Goal: Task Accomplishment & Management: Manage account settings

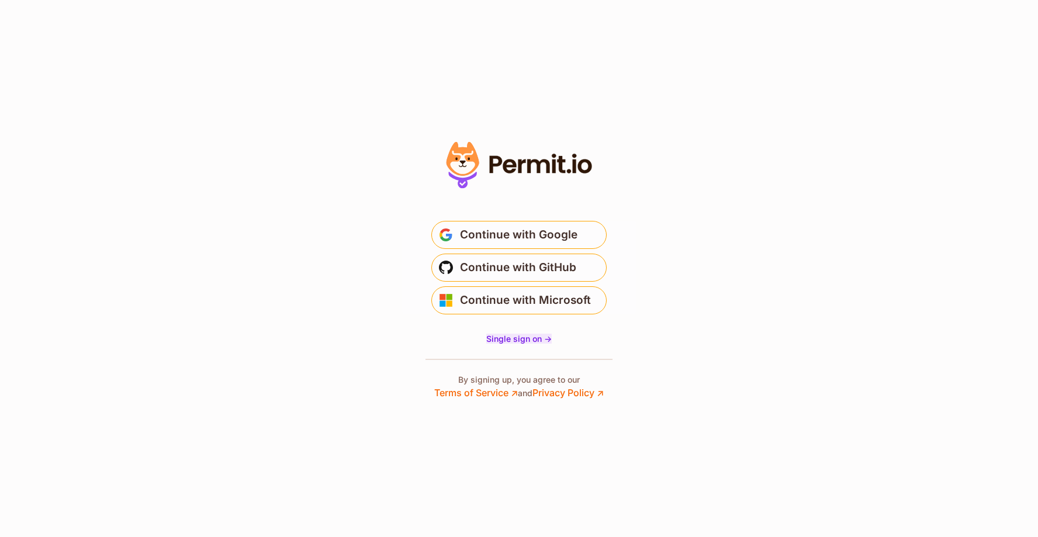
click at [517, 336] on span "Single sign on ->" at bounding box center [518, 339] width 65 height 10
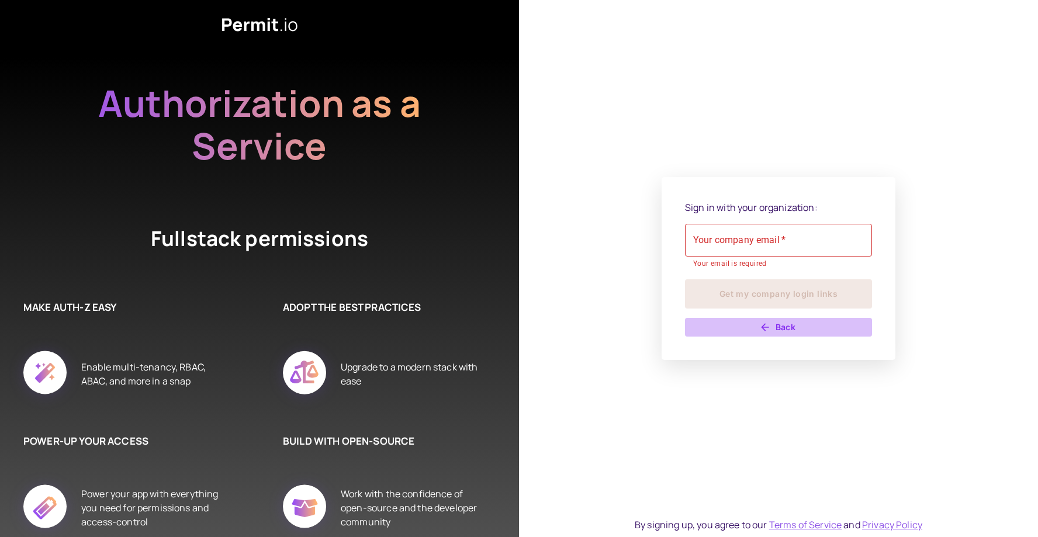
click at [778, 327] on button "Back" at bounding box center [778, 327] width 187 height 19
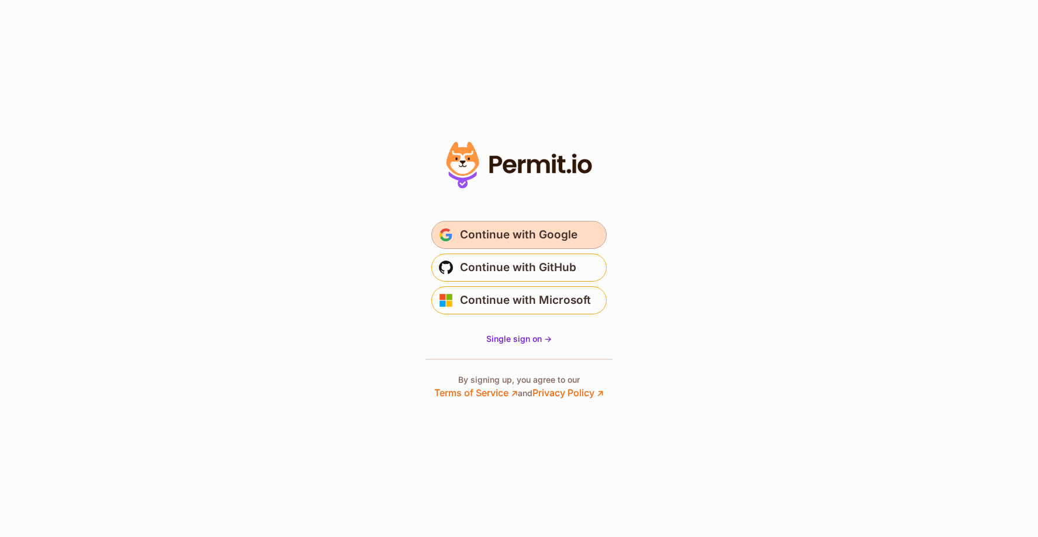
click at [507, 226] on span "Continue with Google" at bounding box center [518, 235] width 117 height 19
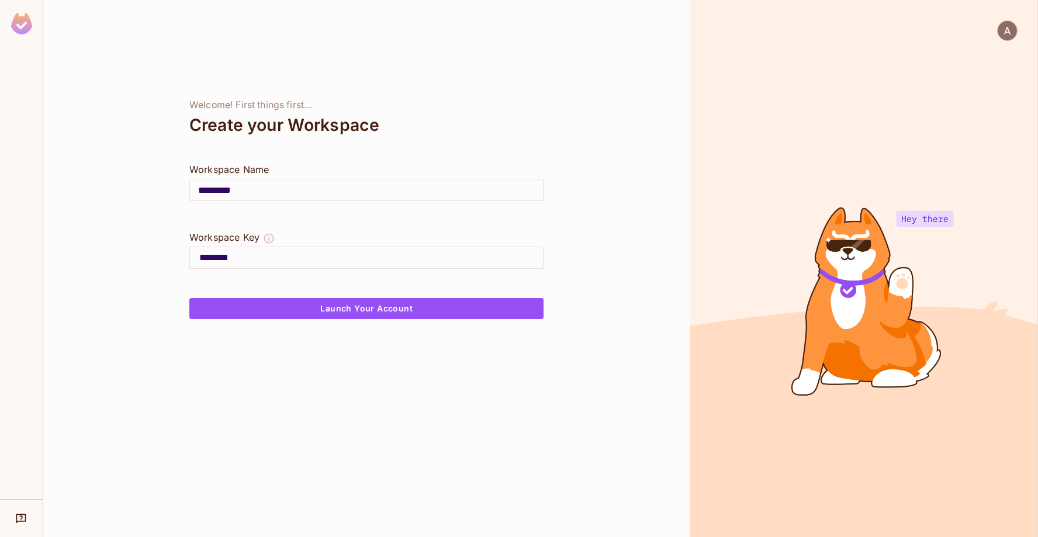
drag, startPoint x: 226, startPoint y: 256, endPoint x: 414, endPoint y: 263, distance: 188.3
click at [414, 263] on input "********" at bounding box center [371, 257] width 344 height 19
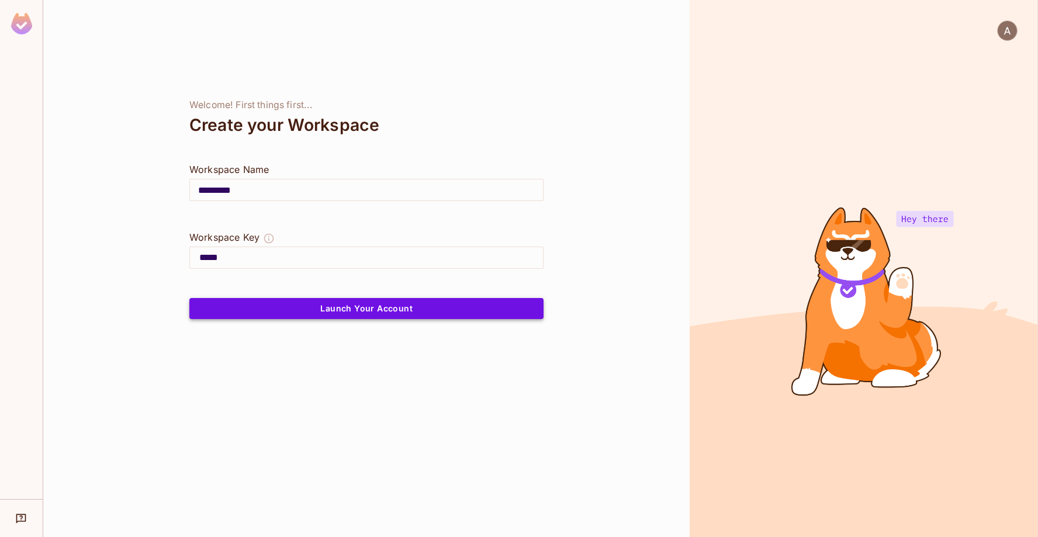
type input "*****"
click at [377, 309] on button "Launch Your Account" at bounding box center [366, 308] width 354 height 21
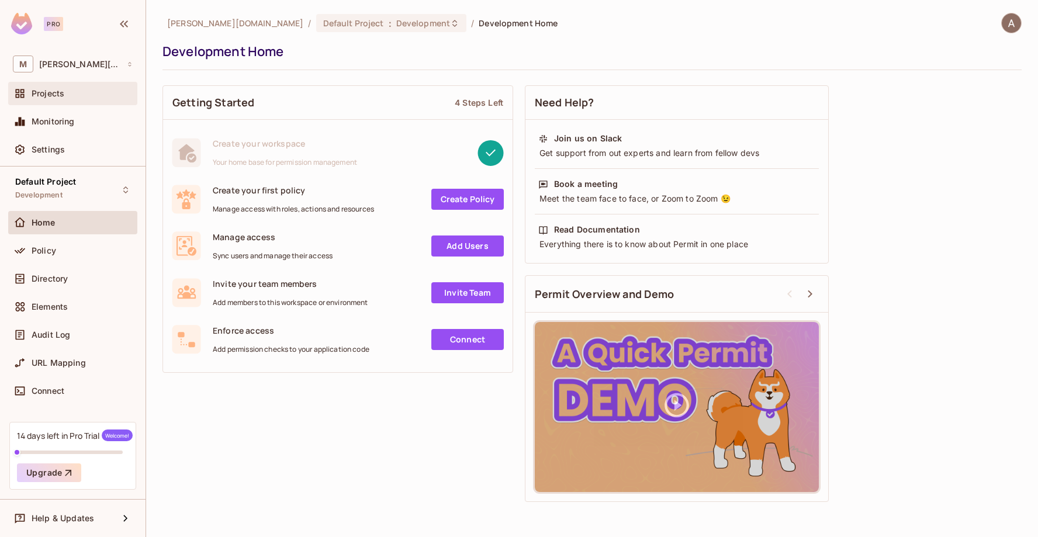
click at [65, 98] on div "Projects" at bounding box center [82, 93] width 101 height 9
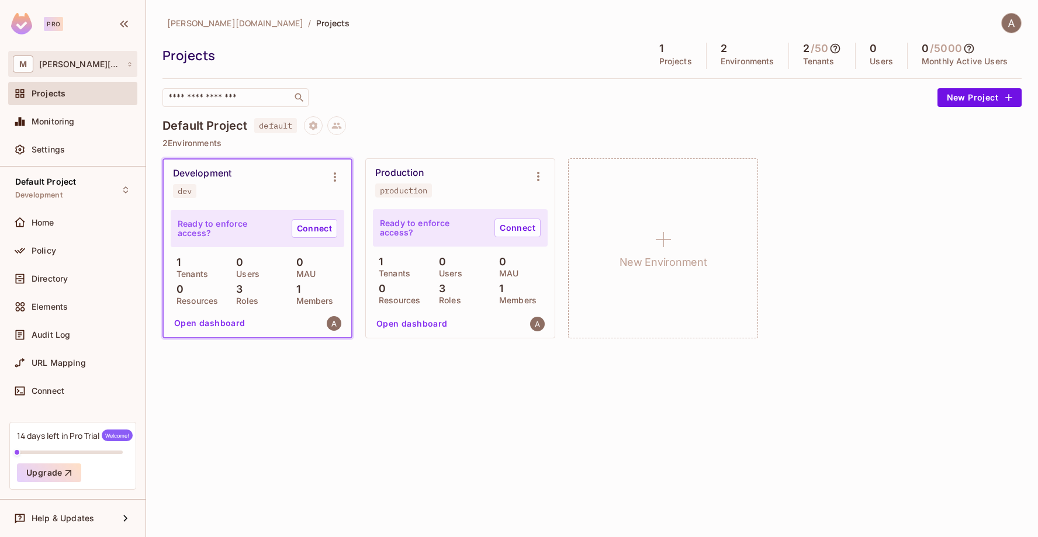
click at [101, 64] on div "M marsh.com" at bounding box center [73, 64] width 120 height 17
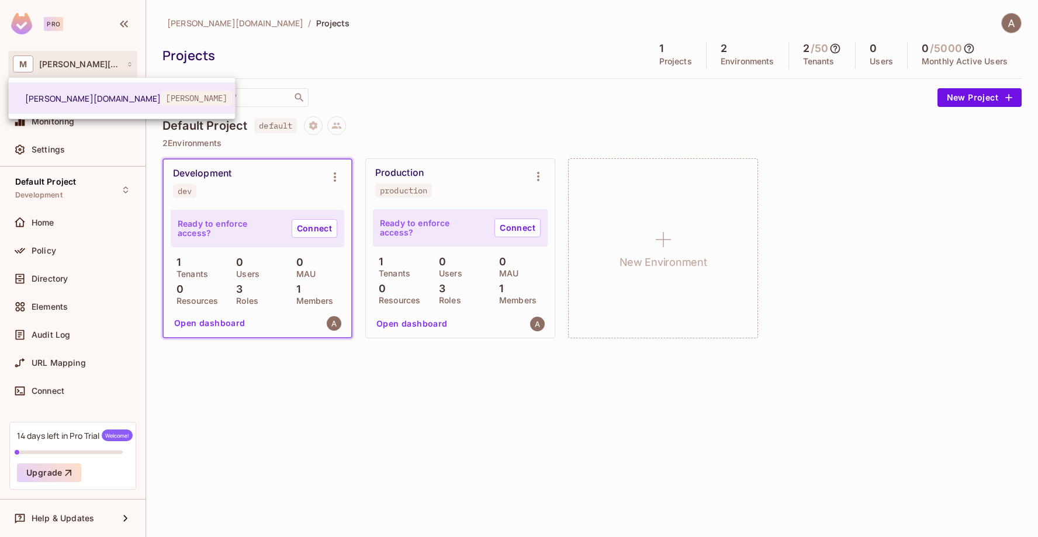
click at [188, 98] on div at bounding box center [519, 268] width 1038 height 537
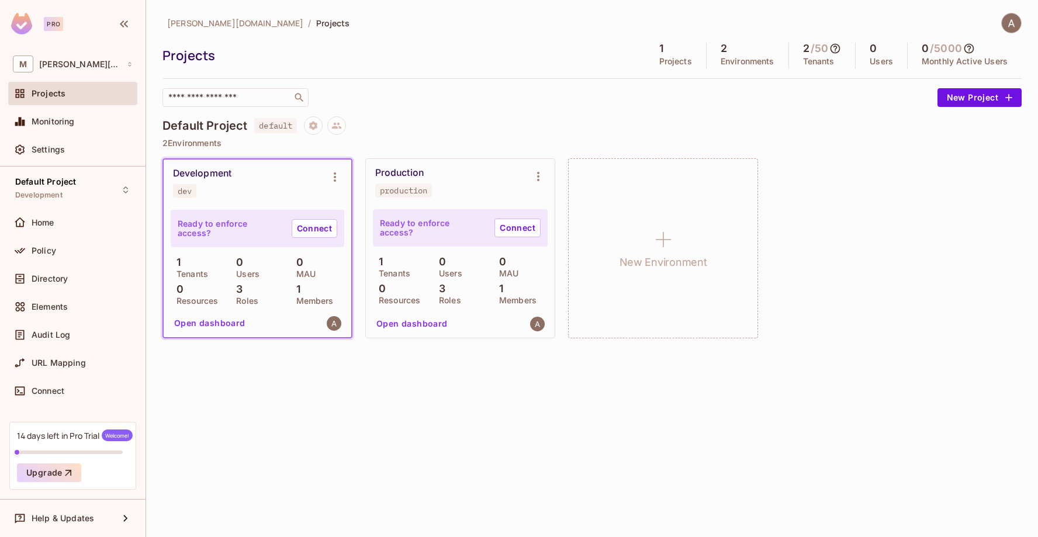
click at [188, 98] on input "text" at bounding box center [227, 98] width 123 height 12
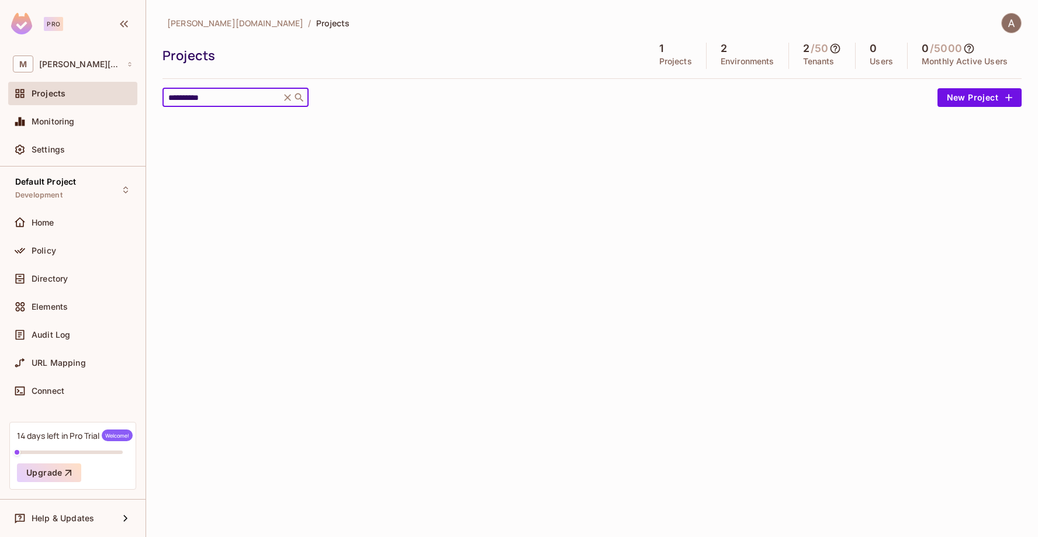
type input "**********"
click at [300, 96] on icon at bounding box center [299, 97] width 9 height 9
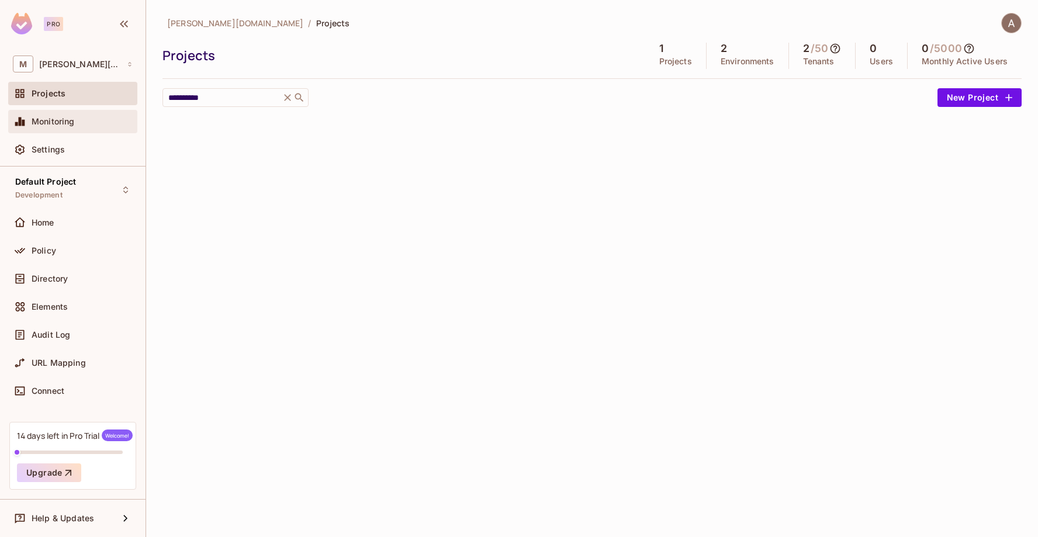
click at [64, 129] on div "Monitoring" at bounding box center [72, 121] width 129 height 23
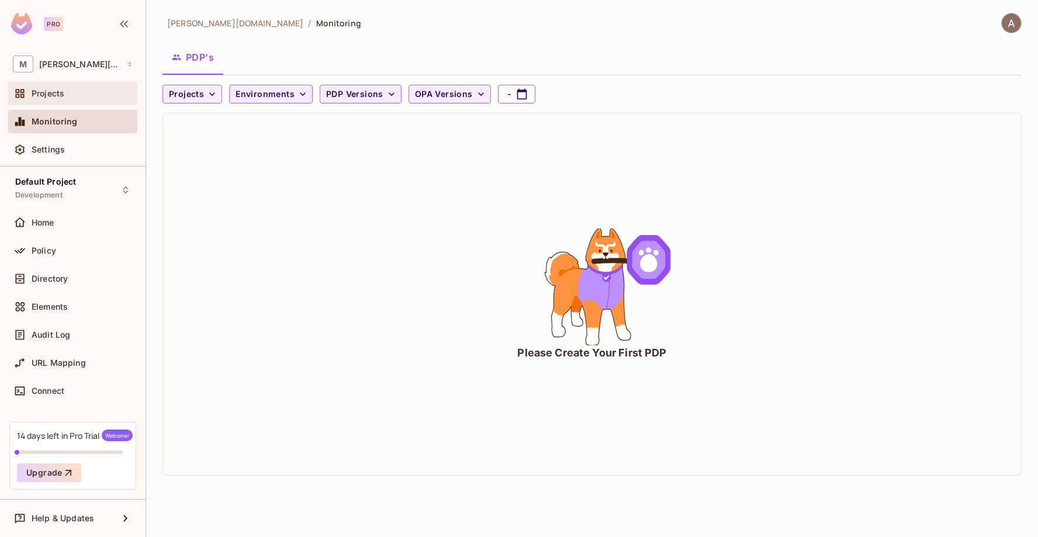
click at [64, 93] on div "Projects" at bounding box center [82, 93] width 101 height 9
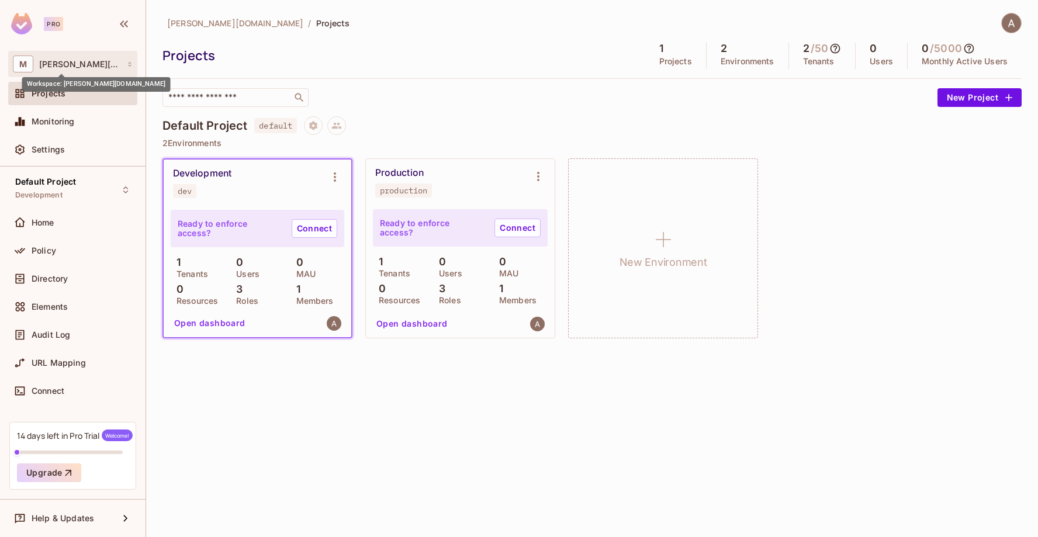
click at [75, 68] on span "[PERSON_NAME][DOMAIN_NAME]" at bounding box center [80, 64] width 82 height 9
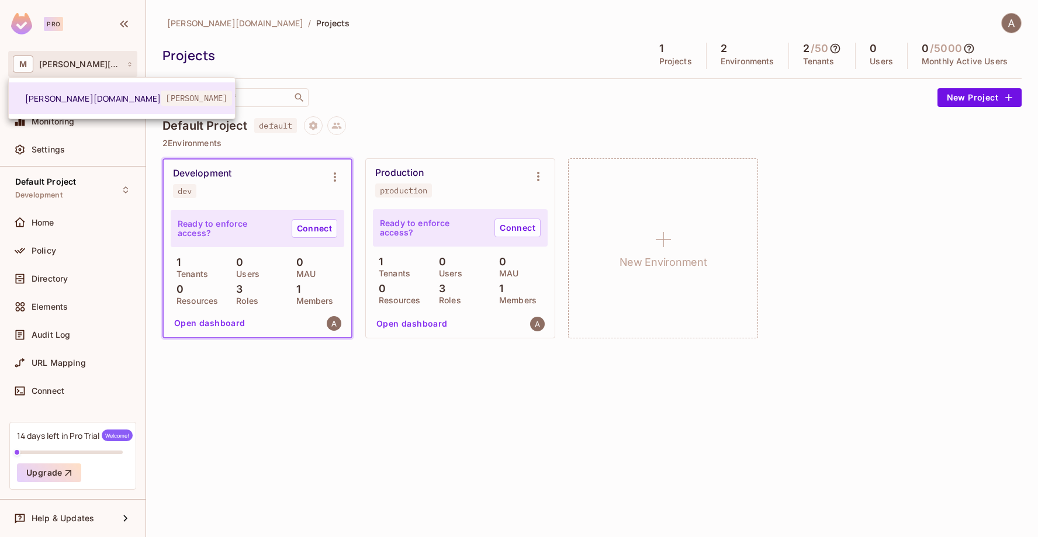
click at [379, 437] on div at bounding box center [519, 268] width 1038 height 537
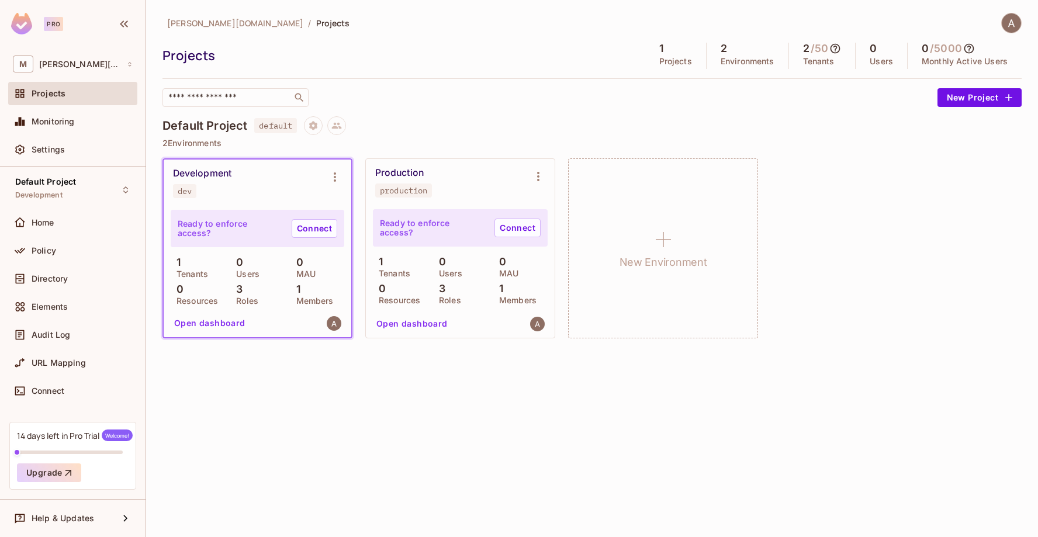
click at [838, 50] on icon at bounding box center [835, 49] width 12 height 12
click at [846, 427] on div at bounding box center [519, 268] width 1038 height 537
click at [1017, 21] on img at bounding box center [1011, 22] width 19 height 19
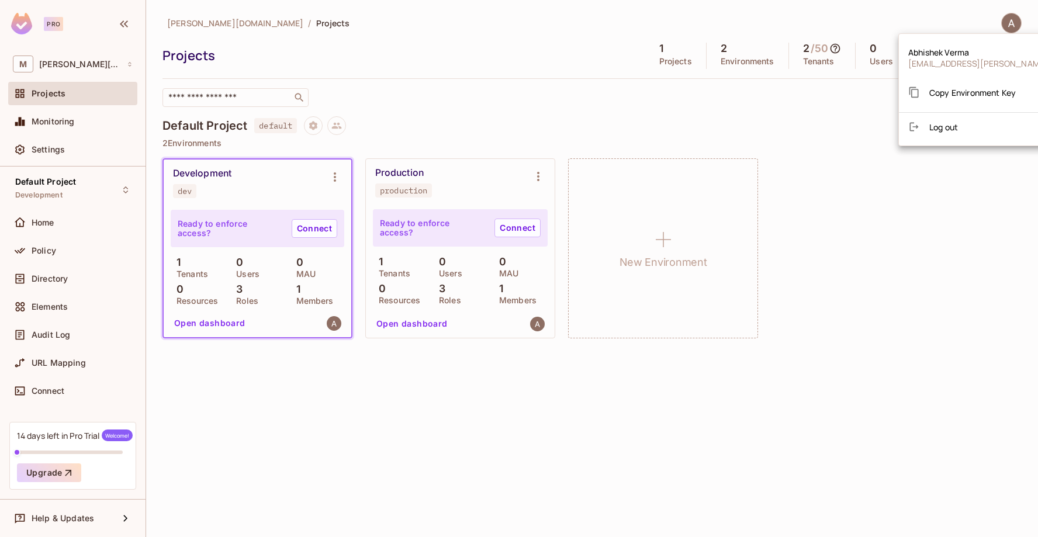
click at [209, 459] on div at bounding box center [519, 268] width 1038 height 537
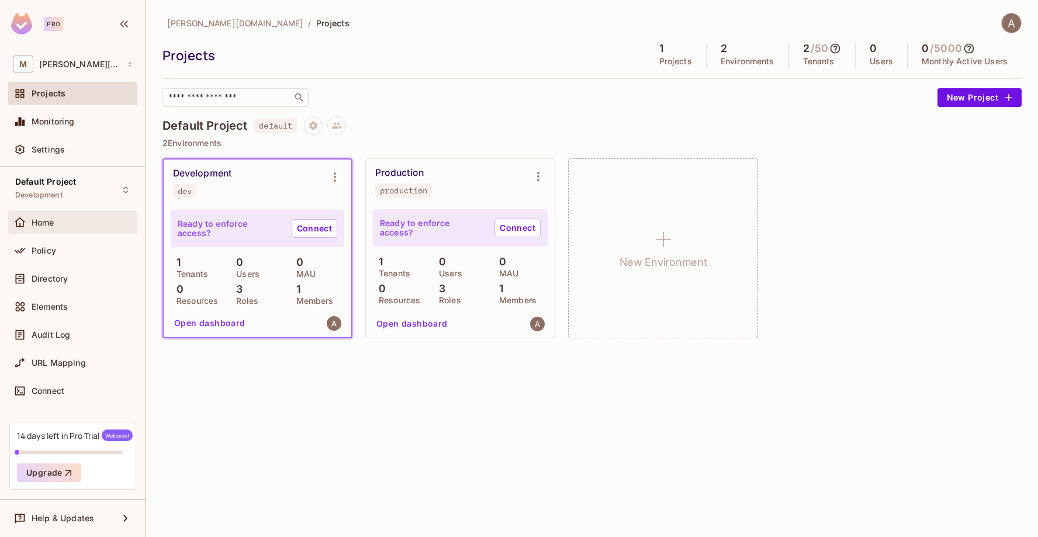
click at [56, 221] on div "Home" at bounding box center [82, 222] width 101 height 9
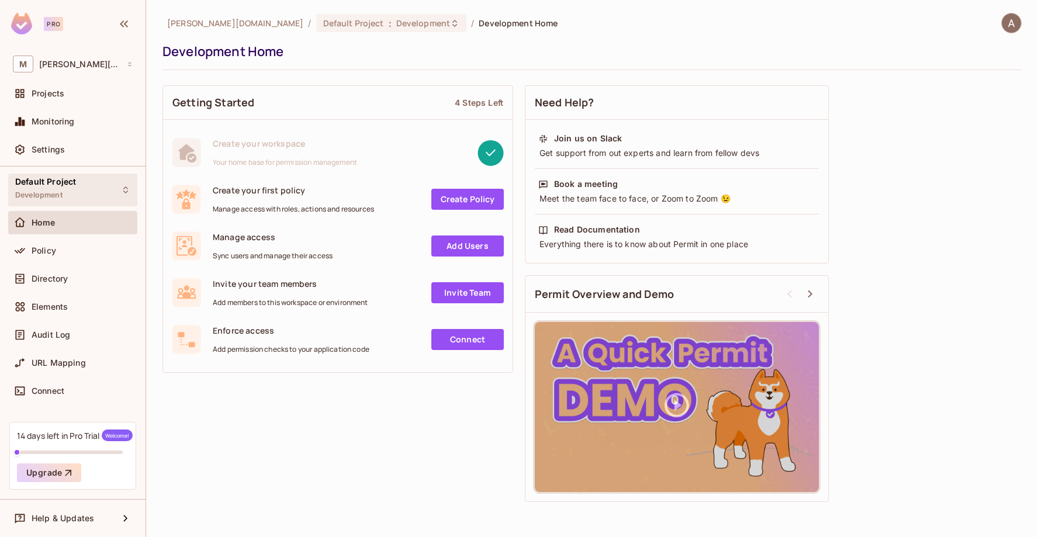
click at [71, 196] on div "Default Project Development" at bounding box center [45, 189] width 61 height 25
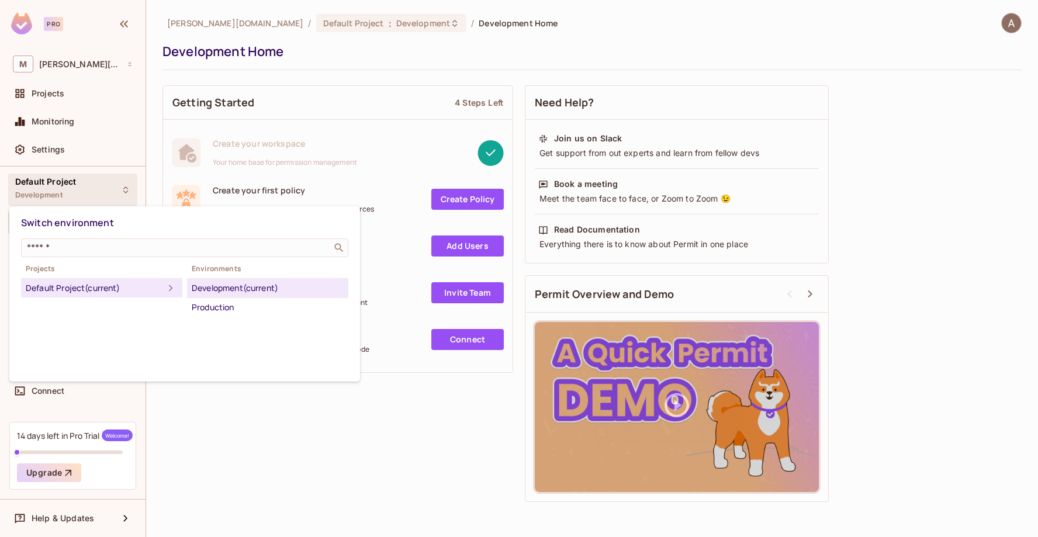
click at [295, 459] on div at bounding box center [519, 268] width 1038 height 537
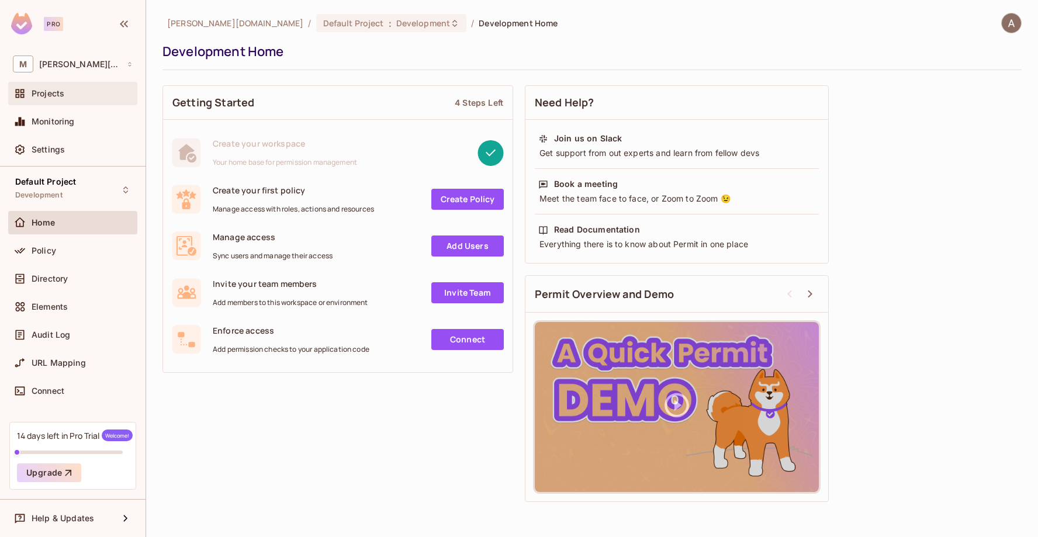
click at [50, 91] on span "Projects" at bounding box center [48, 93] width 33 height 9
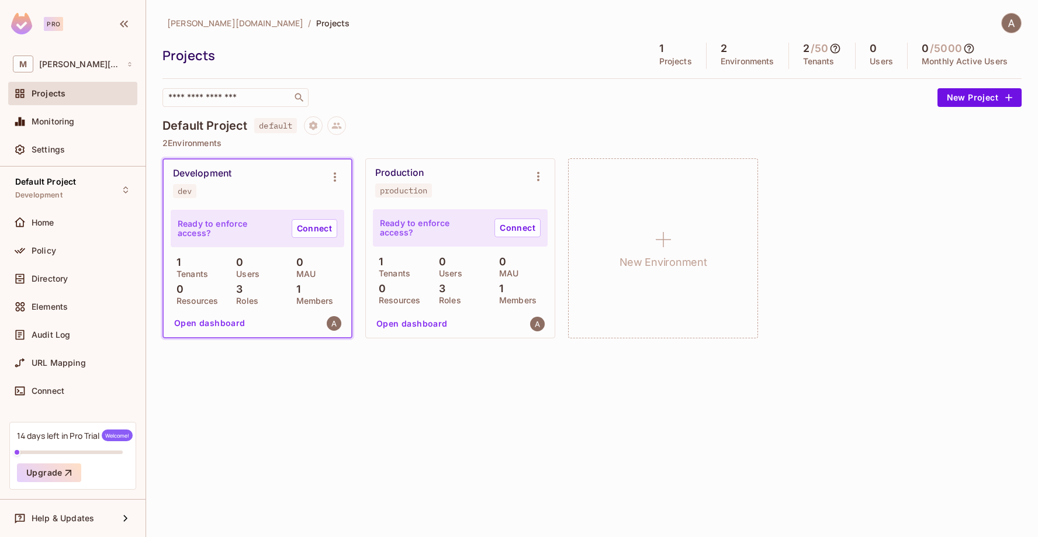
click at [21, 29] on img at bounding box center [21, 24] width 21 height 22
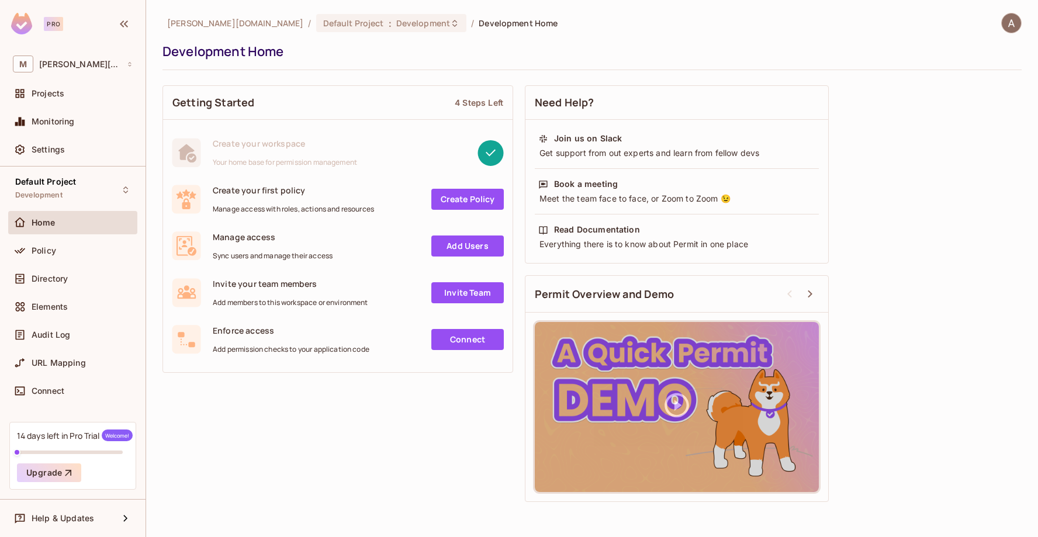
click at [1020, 30] on div at bounding box center [1005, 23] width 31 height 20
click at [1003, 15] on div at bounding box center [1005, 23] width 31 height 20
click at [1010, 24] on img at bounding box center [1011, 22] width 19 height 19
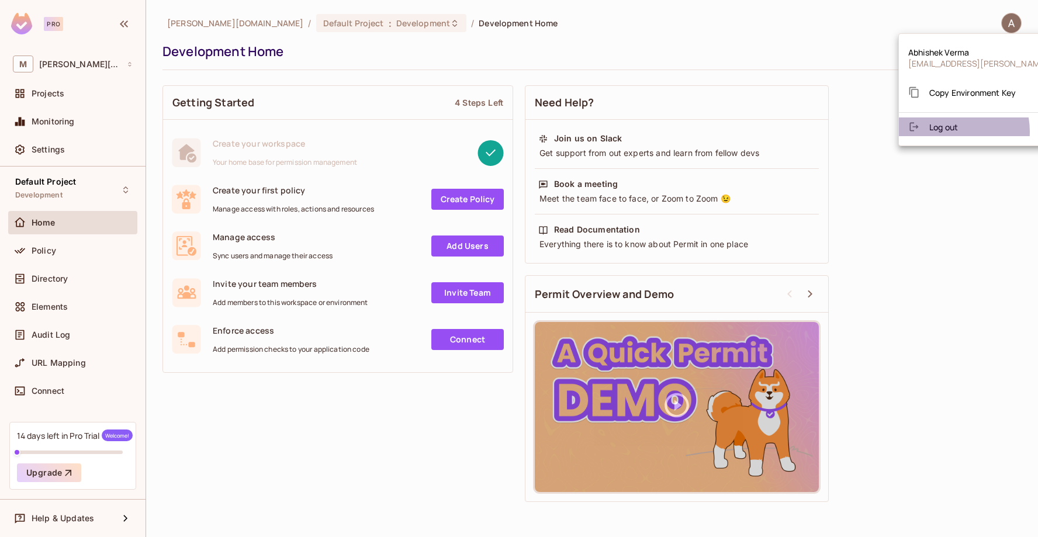
click at [949, 131] on span "Log out" at bounding box center [943, 127] width 29 height 11
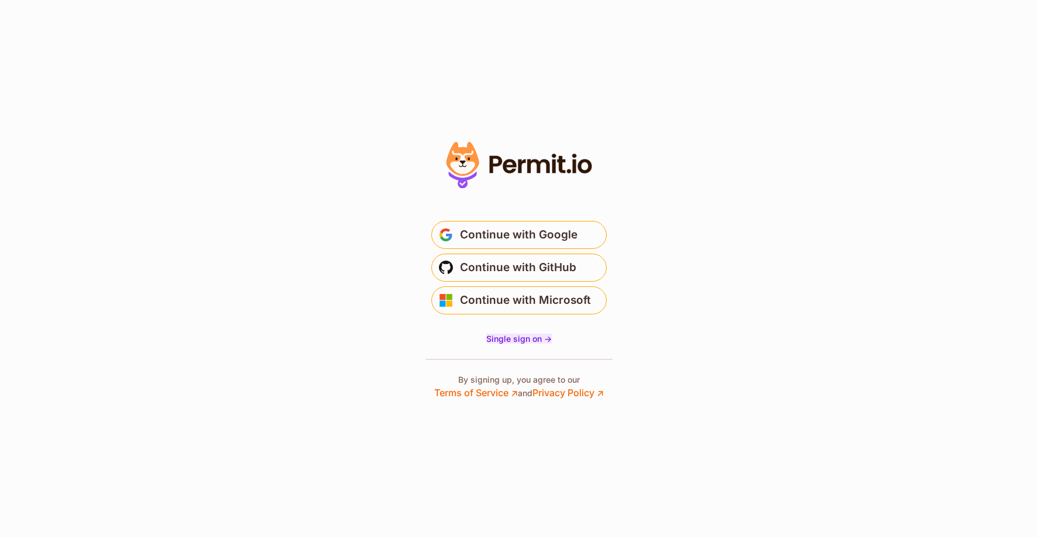
click at [521, 335] on span "Single sign on ->" at bounding box center [518, 339] width 65 height 10
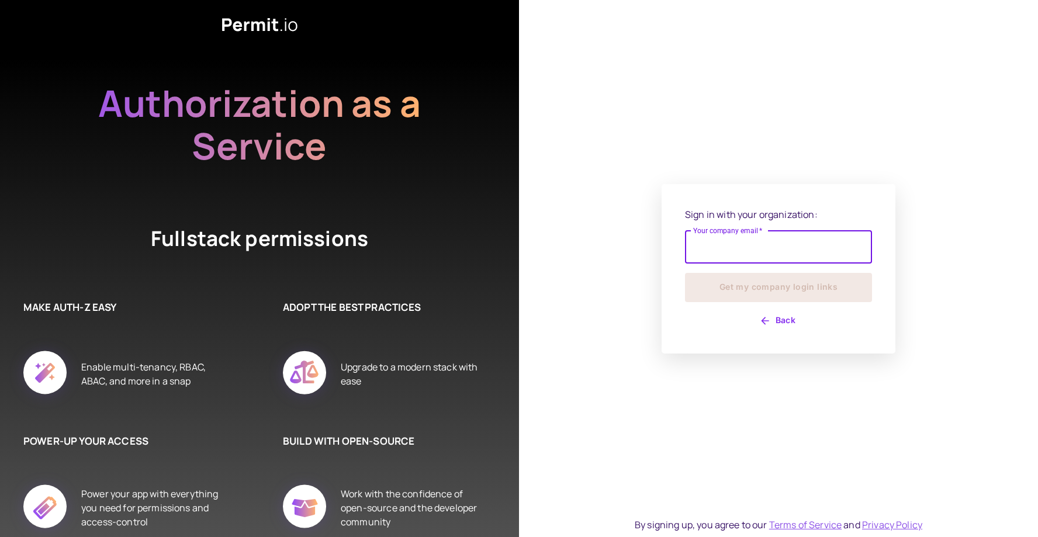
click at [815, 255] on input "Your company email   *" at bounding box center [778, 247] width 187 height 33
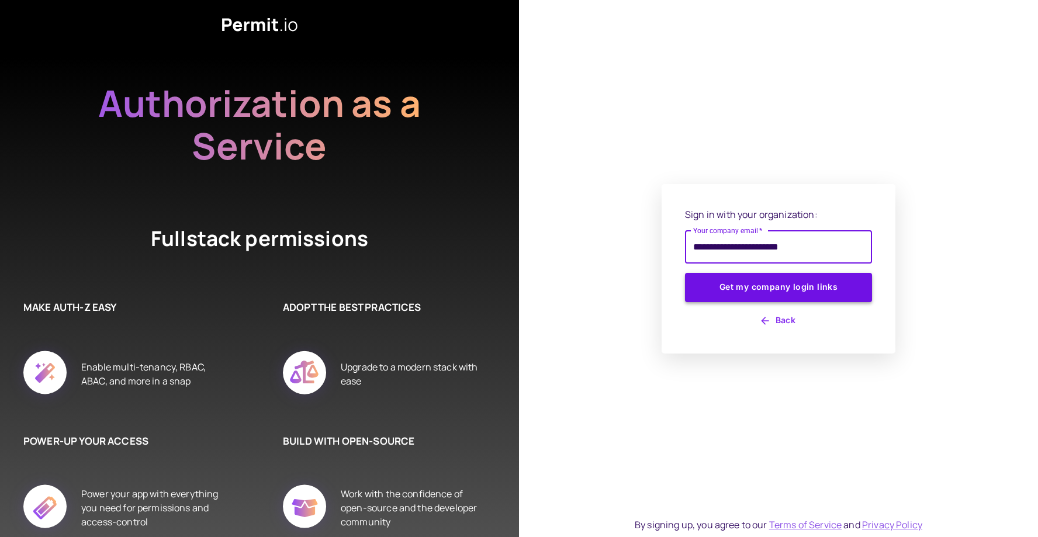
type input "**********"
click at [789, 285] on button "Get my company login links" at bounding box center [778, 287] width 187 height 29
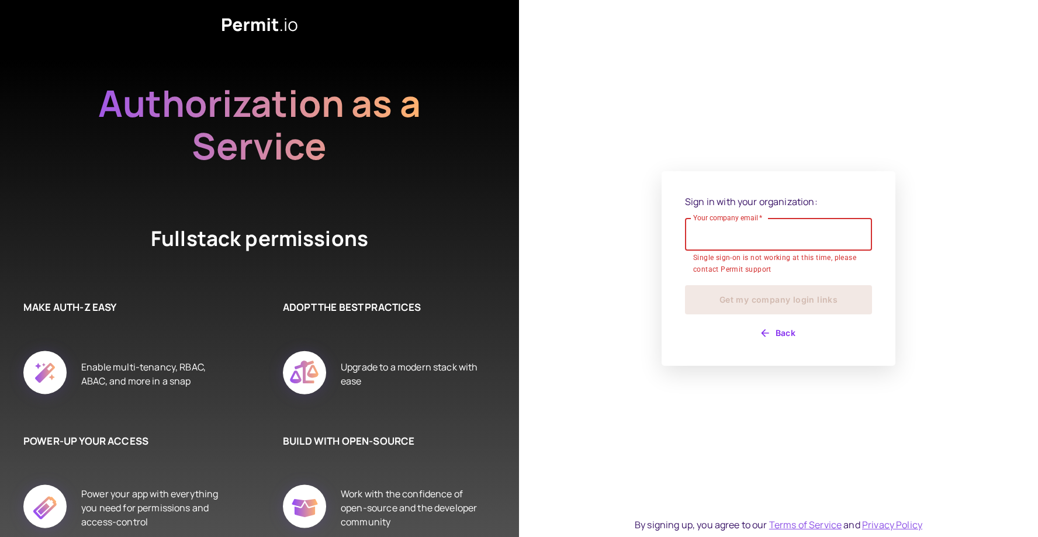
click at [785, 330] on button "Back" at bounding box center [778, 333] width 187 height 19
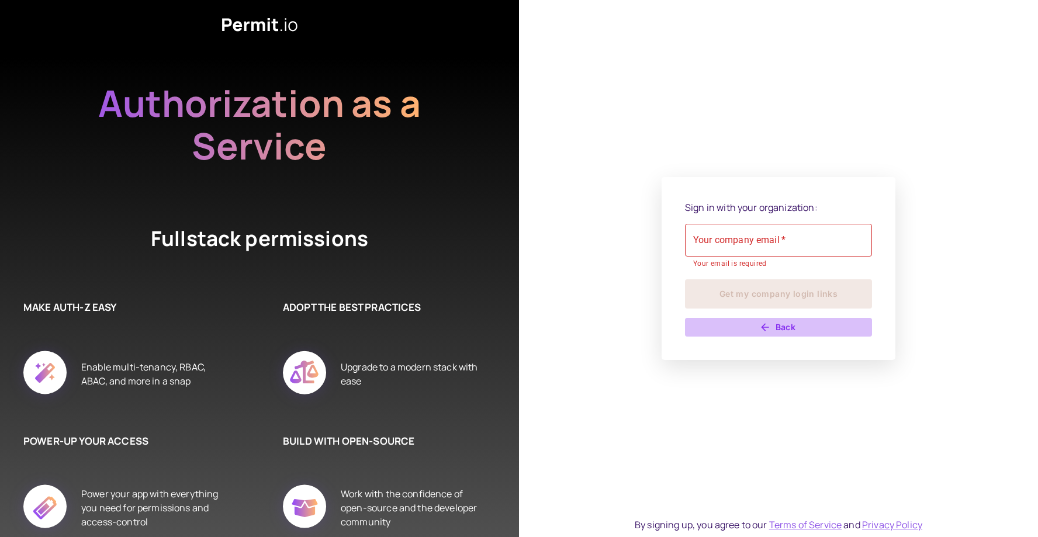
click at [774, 320] on button "Back" at bounding box center [778, 327] width 187 height 19
